Goal: Task Accomplishment & Management: Manage account settings

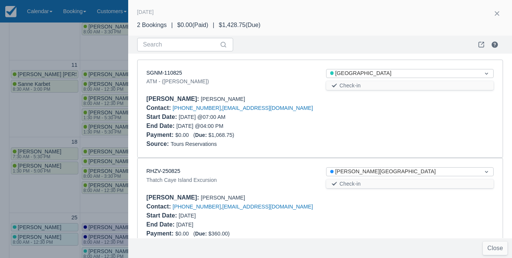
scroll to position [23, 0]
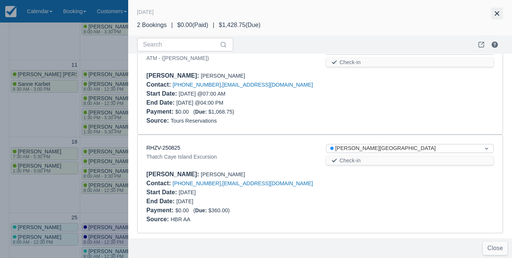
click at [498, 13] on button "button" at bounding box center [497, 13] width 12 height 12
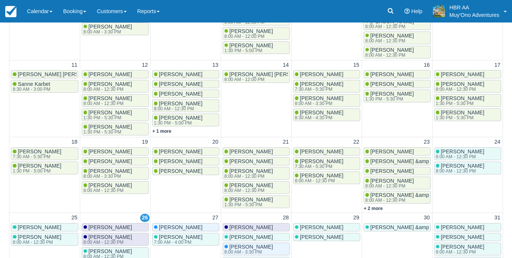
scroll to position [0, 0]
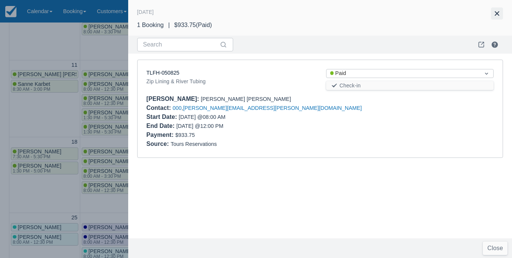
click at [499, 13] on button "button" at bounding box center [497, 13] width 12 height 12
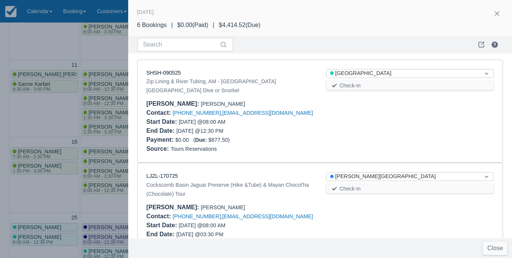
click at [341, 108] on div "Contact : +17174902441 , timelinked826@gmail.com" at bounding box center [320, 112] width 347 height 9
click at [160, 72] on link "SHSH-090525" at bounding box center [164, 73] width 34 height 6
click at [299, 117] on div "Start Date : 08/28/25 @ 08:00 AM" at bounding box center [231, 121] width 168 height 9
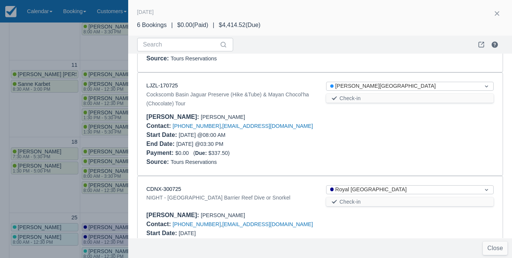
scroll to position [92, 0]
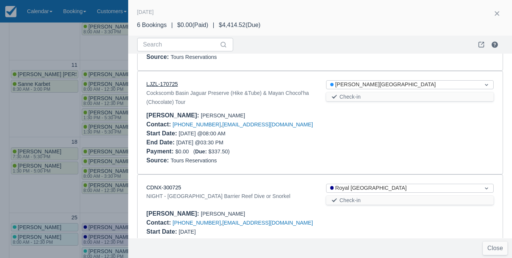
click at [175, 81] on link "LJZL-170725" at bounding box center [162, 84] width 31 height 6
click at [329, 137] on div at bounding box center [410, 138] width 180 height 18
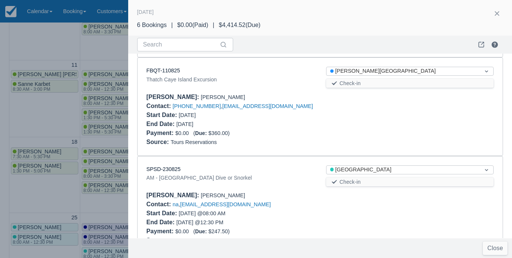
scroll to position [411, 0]
click at [156, 67] on link "FBQT-110825" at bounding box center [164, 70] width 34 height 6
click at [292, 165] on div "SPSD-230825" at bounding box center [231, 169] width 168 height 8
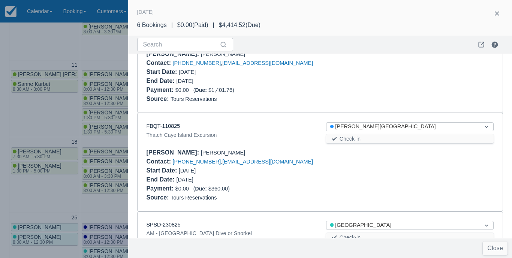
scroll to position [354, 0]
click at [105, 53] on div at bounding box center [256, 129] width 512 height 258
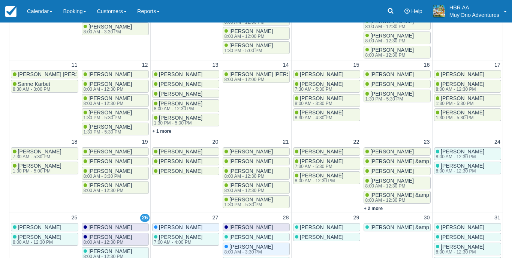
scroll to position [0, 0]
click at [34, 14] on link "Calendar" at bounding box center [40, 11] width 36 height 22
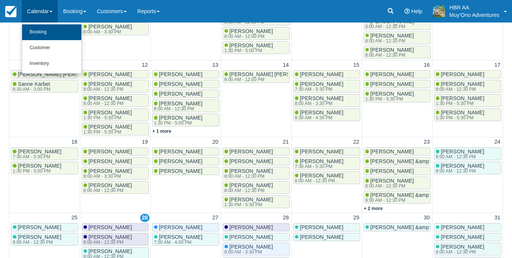
click at [40, 33] on link "Booking" at bounding box center [51, 32] width 59 height 16
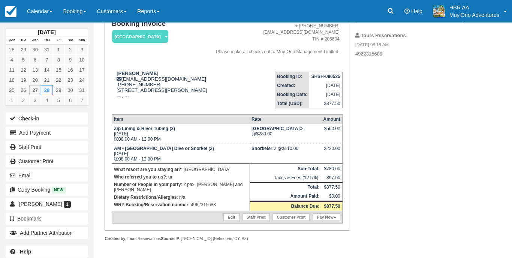
scroll to position [87, 0]
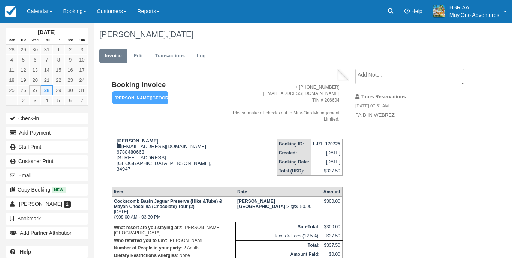
click at [201, 87] on h1 "Booking Invoice" at bounding box center [166, 85] width 109 height 8
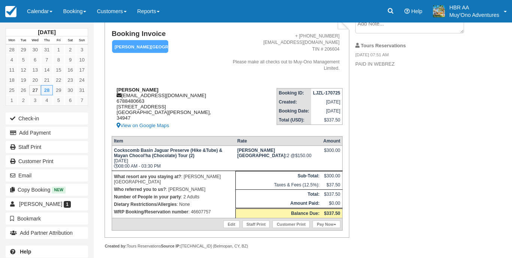
scroll to position [51, 0]
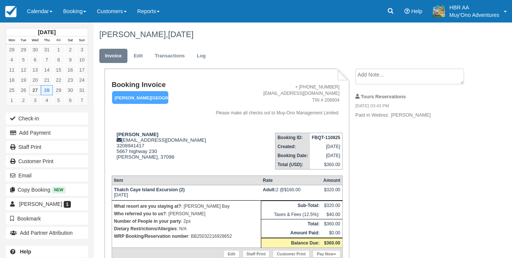
click at [209, 83] on td "+ [PHONE_NUMBER] [EMAIL_ADDRESS][DOMAIN_NAME] TIN # 206604 Please make all chec…" at bounding box center [275, 104] width 133 height 46
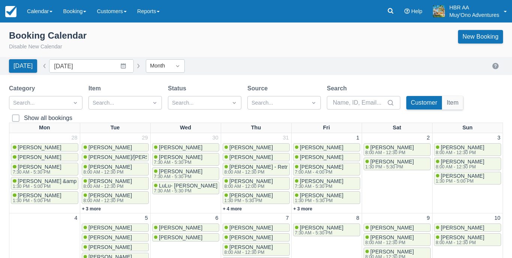
click at [258, 48] on div "Booking Calendar Disable New Calendar New Booking" at bounding box center [256, 40] width 494 height 21
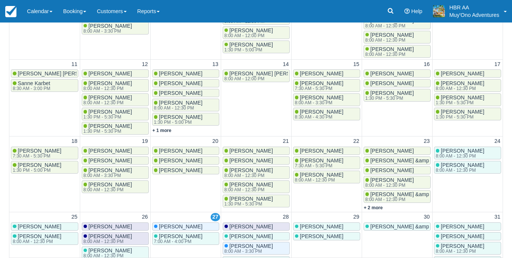
scroll to position [230, 0]
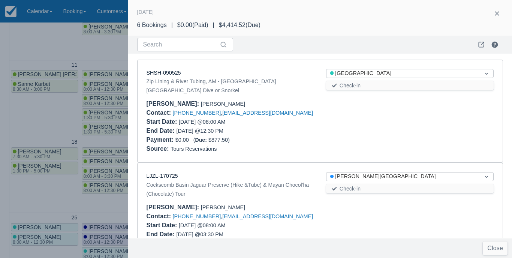
click at [364, 122] on div at bounding box center [410, 126] width 180 height 18
click at [162, 73] on link "SHSH-090525" at bounding box center [164, 73] width 34 height 6
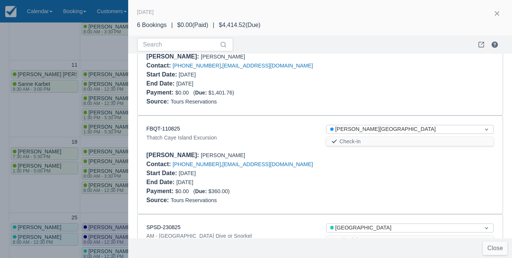
scroll to position [351, 0]
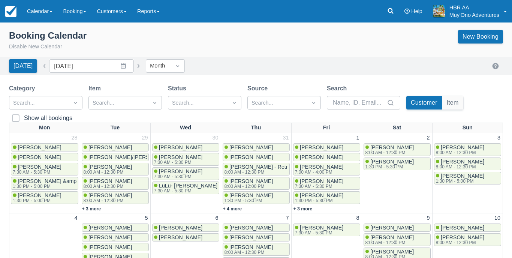
click at [358, 59] on div "Today Date August 2025 Navigate forward to interact with the calendar and selec…" at bounding box center [256, 65] width 494 height 13
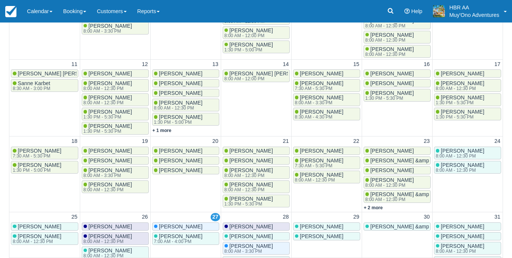
scroll to position [230, 0]
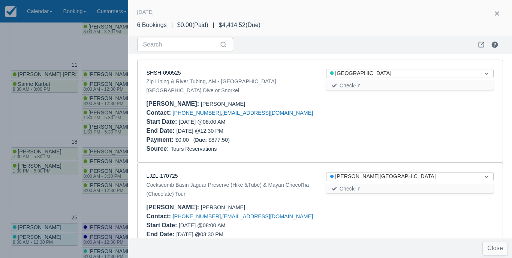
click at [320, 144] on div "Source : Tours Reservations" at bounding box center [320, 148] width 347 height 9
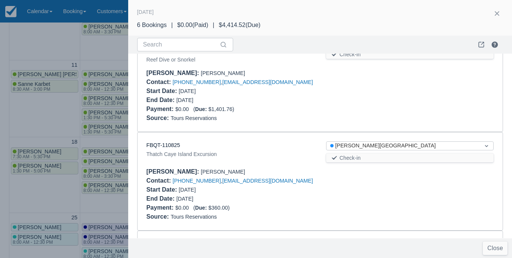
scroll to position [336, 0]
click at [163, 142] on link "FBQT-110825" at bounding box center [164, 145] width 34 height 6
click at [88, 53] on div at bounding box center [256, 129] width 512 height 258
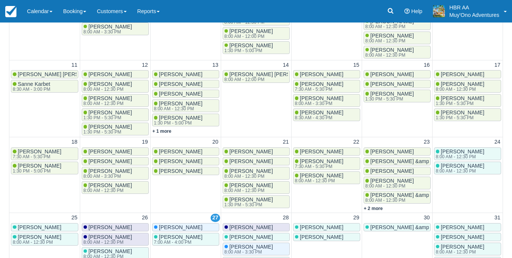
scroll to position [0, 0]
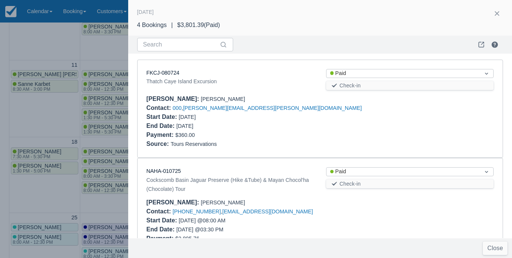
click at [116, 40] on div at bounding box center [256, 129] width 512 height 258
click at [63, 43] on div at bounding box center [256, 129] width 512 height 258
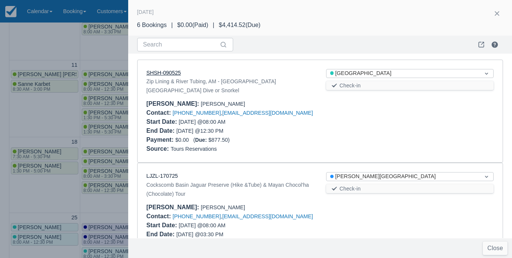
click at [175, 72] on link "SHSH-090525" at bounding box center [164, 73] width 34 height 6
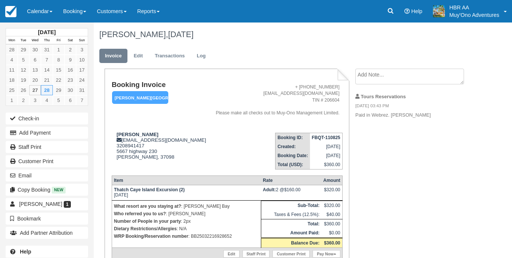
click at [225, 144] on td "Booking ID: FBQT-110825 Created: [DATE] Booking Date: [DATE] Total (USD): $360.…" at bounding box center [275, 148] width 133 height 43
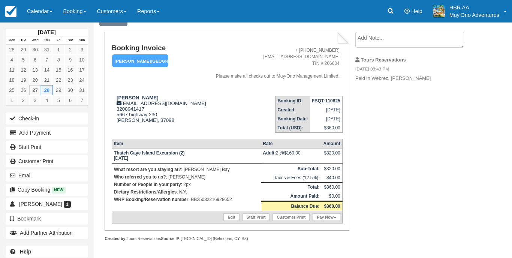
scroll to position [40, 0]
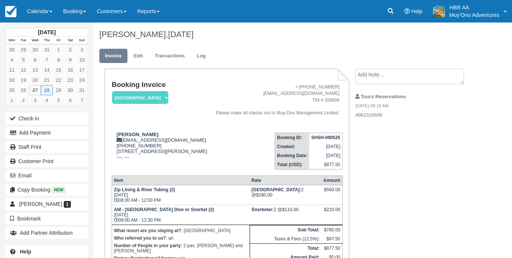
click at [210, 108] on td "Booking Invoice [GEOGRAPHIC_DATA]   Pending HOLD Deposit Paid Cancelled Void Mu…" at bounding box center [161, 104] width 98 height 46
